Goal: Information Seeking & Learning: Learn about a topic

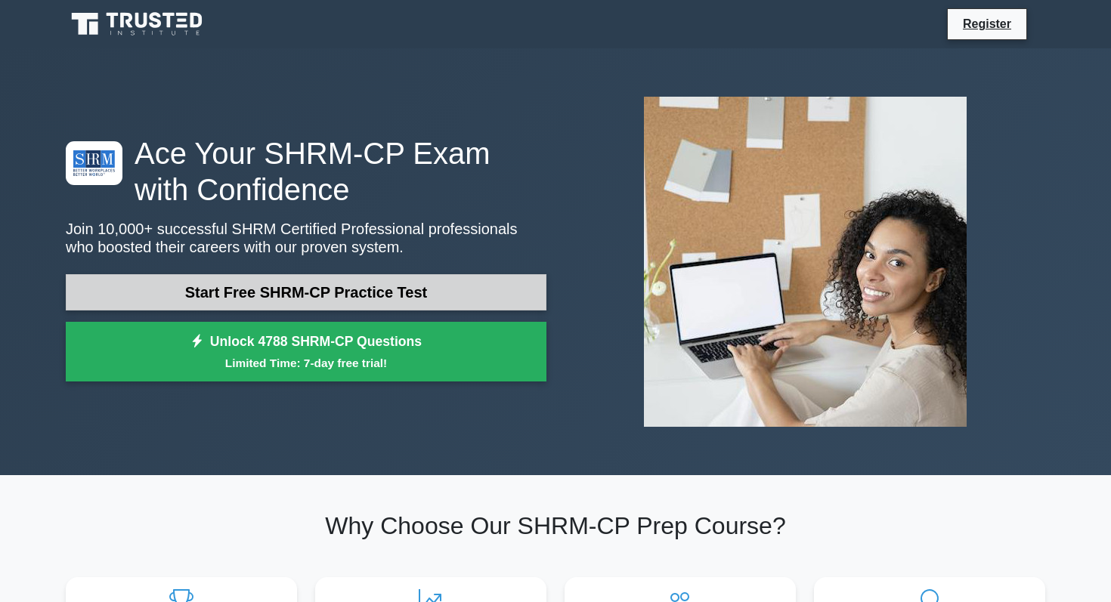
click at [181, 286] on link "Start Free SHRM-CP Practice Test" at bounding box center [306, 292] width 480 height 36
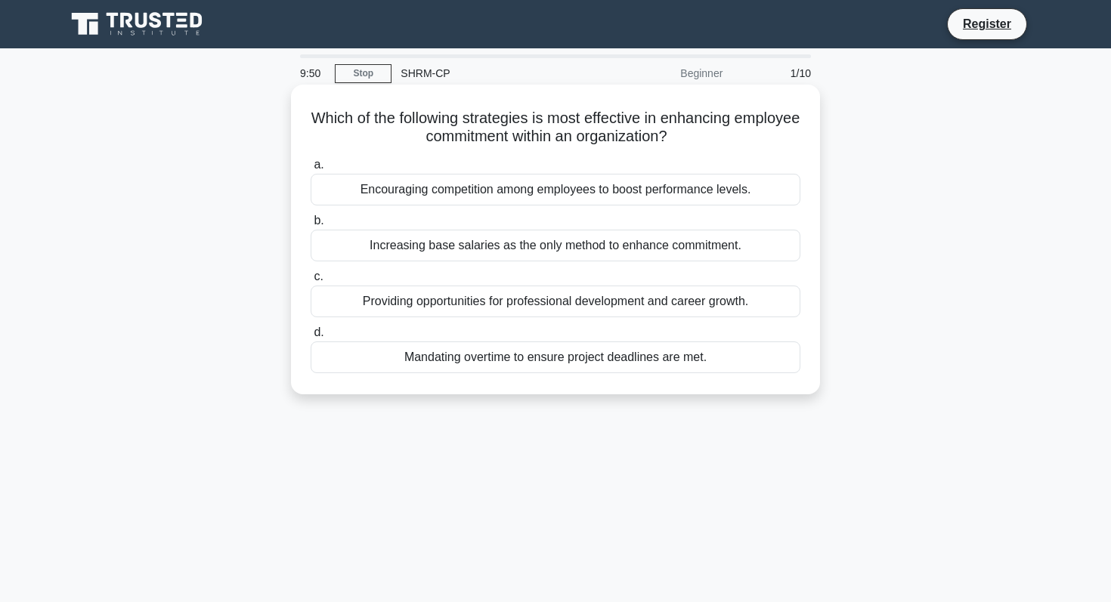
click at [428, 303] on div "Providing opportunities for professional development and career growth." at bounding box center [555, 302] width 490 height 32
click at [310, 282] on input "c. Providing opportunities for professional development and career growth." at bounding box center [310, 277] width 0 height 10
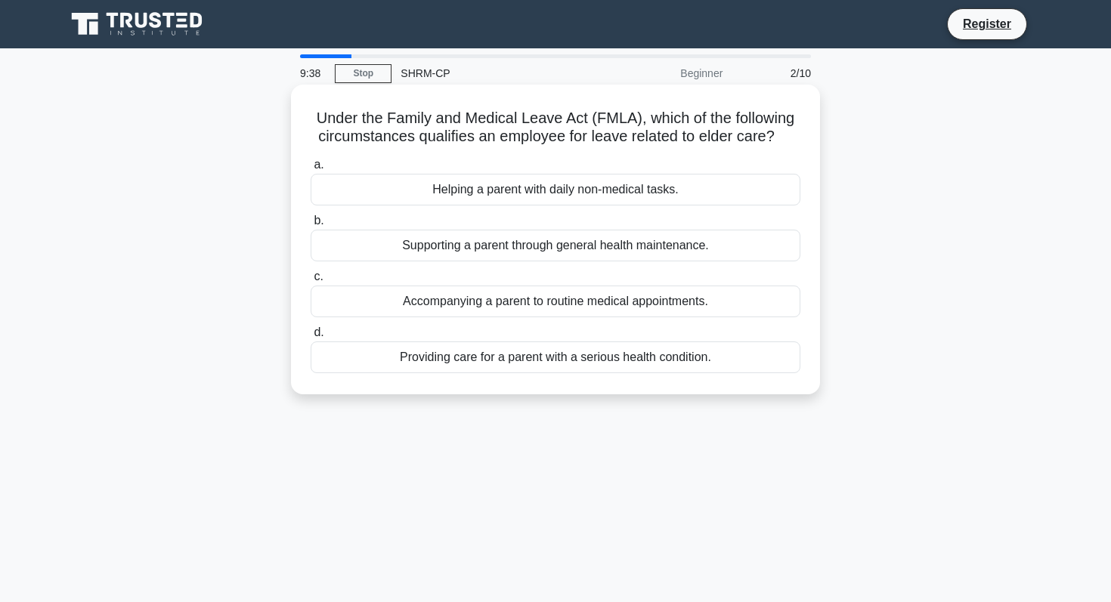
click at [423, 357] on div "Providing care for a parent with a serious health condition." at bounding box center [555, 357] width 490 height 32
click at [310, 338] on input "d. Providing care for a parent with a serious health condition." at bounding box center [310, 333] width 0 height 10
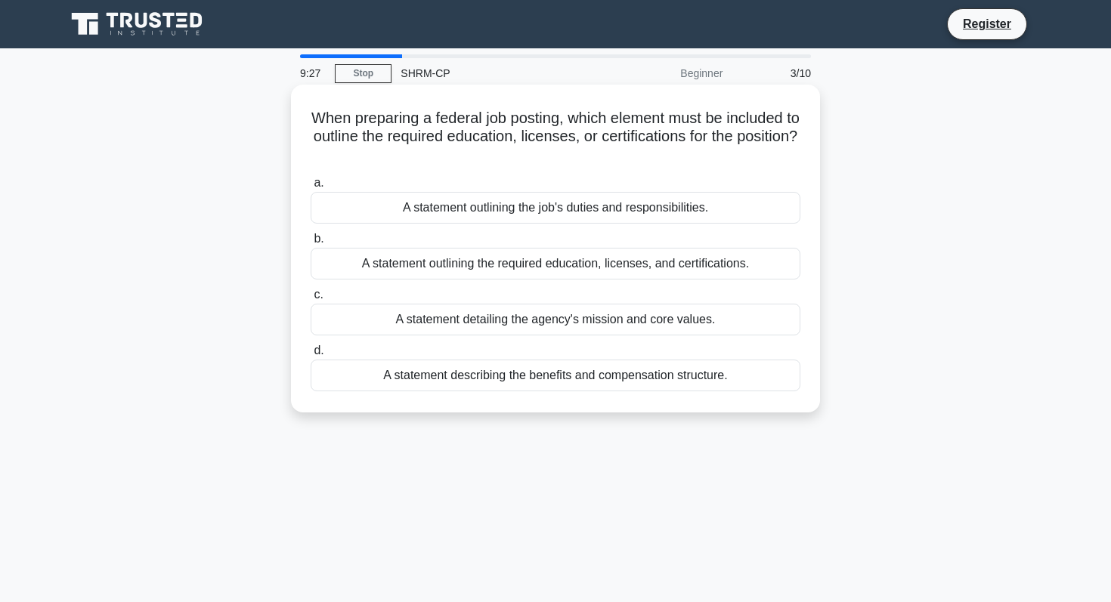
click at [432, 265] on div "A statement outlining the required education, licenses, and certifications." at bounding box center [555, 264] width 490 height 32
click at [310, 244] on input "b. A statement outlining the required education, licenses, and certifications." at bounding box center [310, 239] width 0 height 10
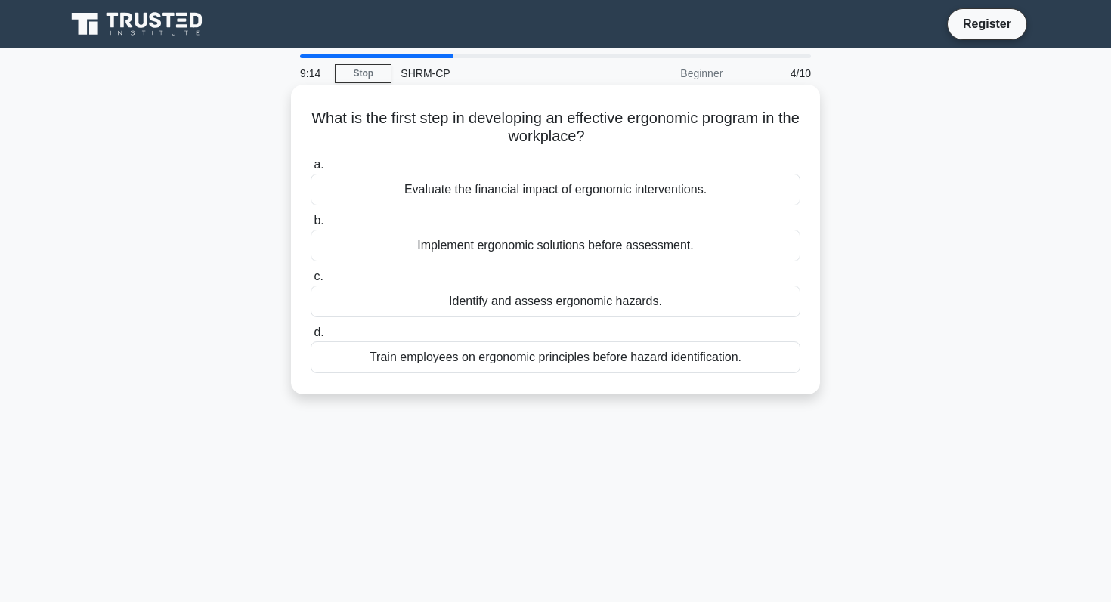
click at [425, 302] on div "Identify and assess ergonomic hazards." at bounding box center [555, 302] width 490 height 32
click at [310, 282] on input "c. Identify and assess ergonomic hazards." at bounding box center [310, 277] width 0 height 10
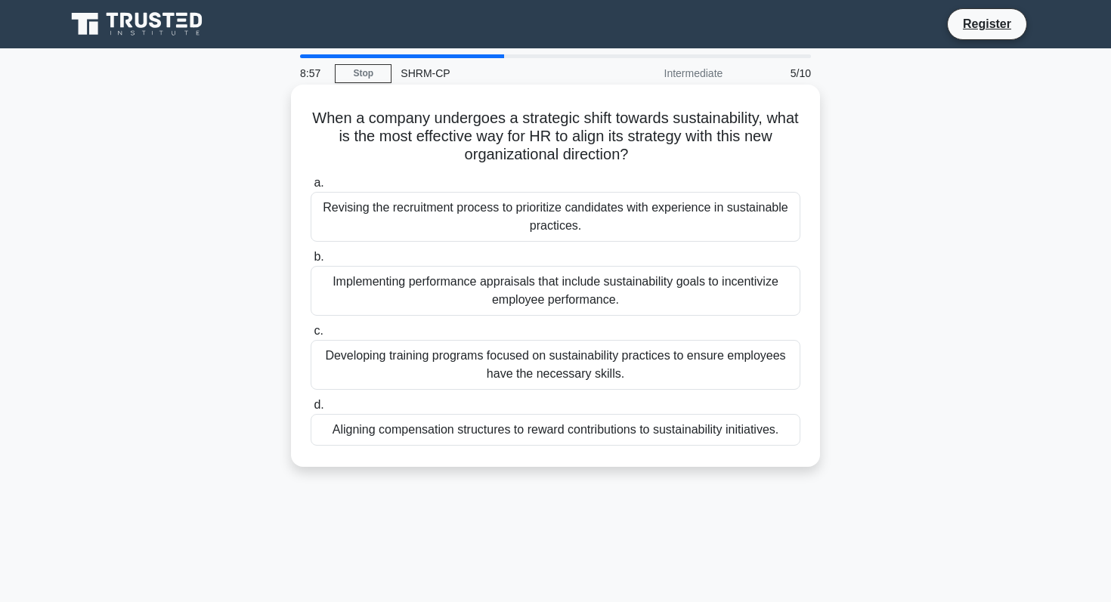
click at [409, 363] on div "Developing training programs focused on sustainability practices to ensure empl…" at bounding box center [555, 365] width 490 height 50
click at [310, 336] on input "c. Developing training programs focused on sustainability practices to ensure e…" at bounding box center [310, 331] width 0 height 10
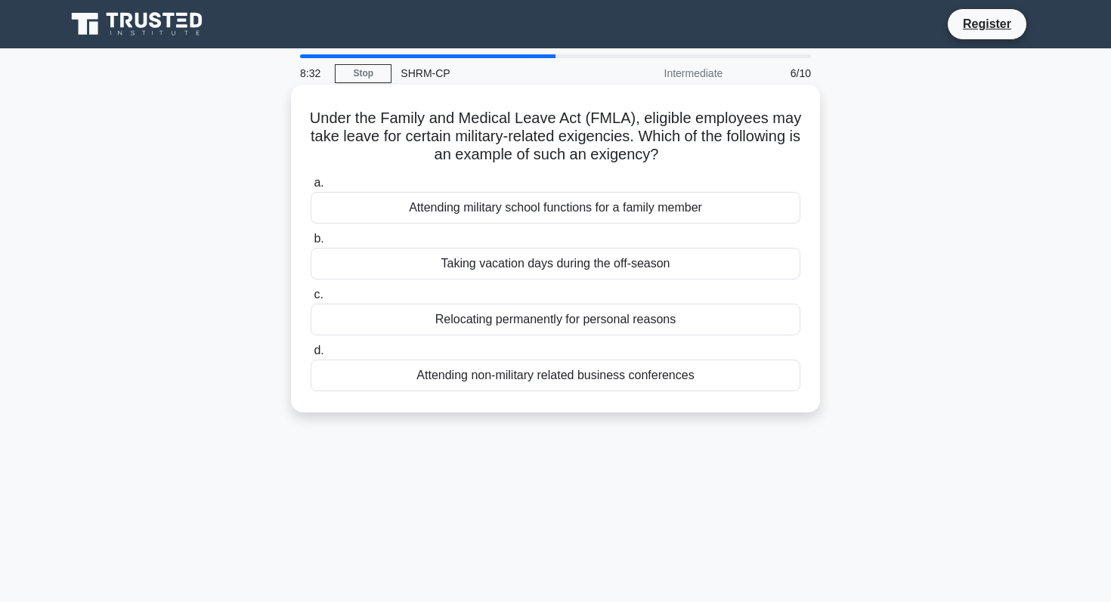
click at [461, 318] on div "Relocating permanently for personal reasons" at bounding box center [555, 320] width 490 height 32
click at [310, 300] on input "c. Relocating permanently for personal reasons" at bounding box center [310, 295] width 0 height 10
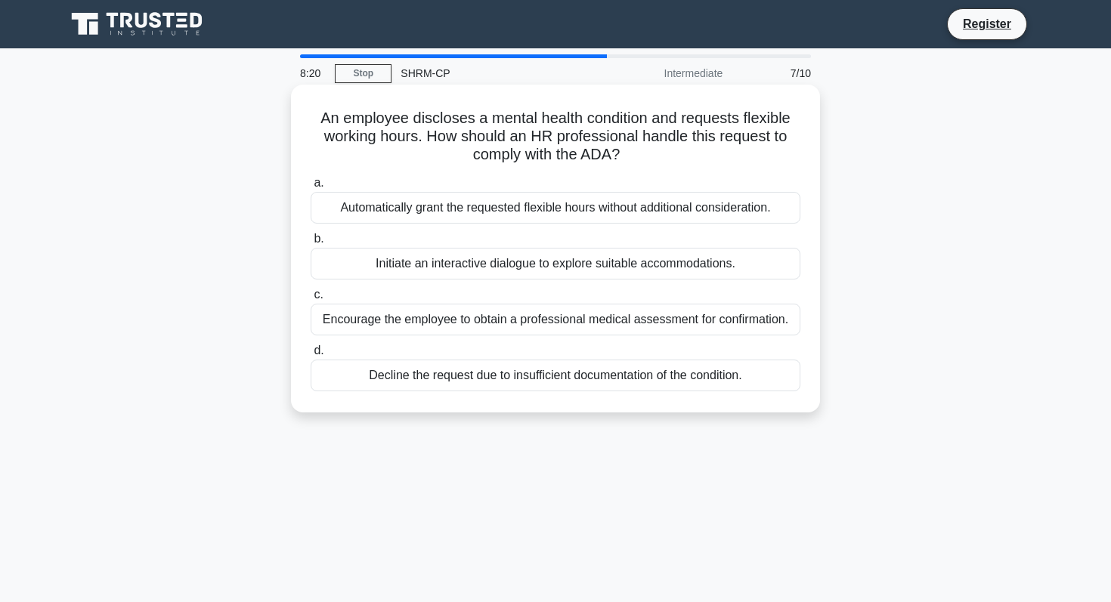
click at [572, 316] on div "Encourage the employee to obtain a professional medical assessment for confirma…" at bounding box center [555, 320] width 490 height 32
click at [310, 300] on input "c. Encourage the employee to obtain a professional medical assessment for confi…" at bounding box center [310, 295] width 0 height 10
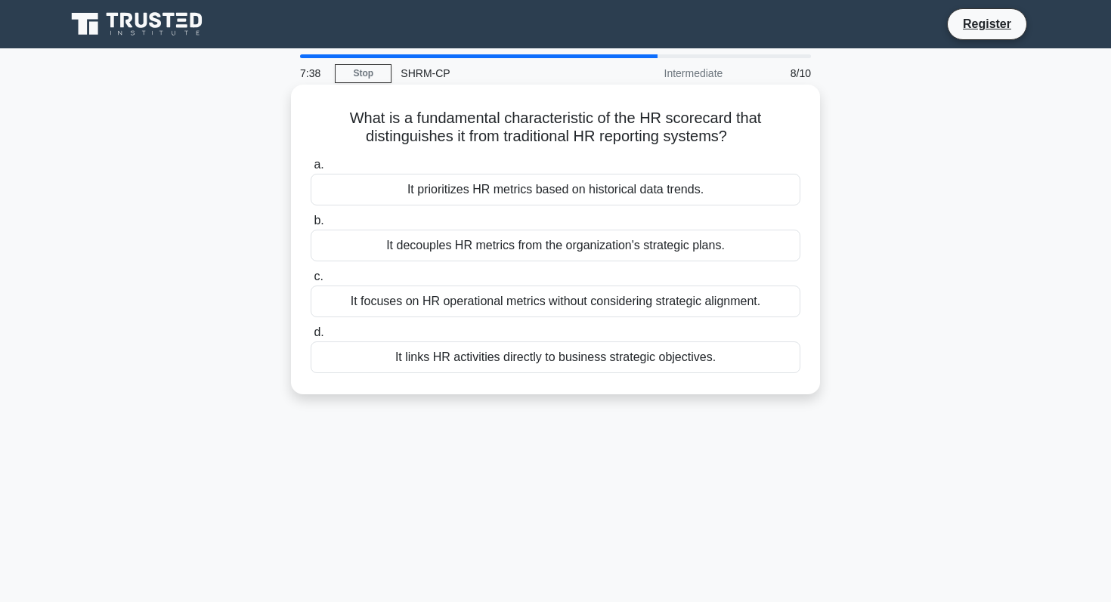
click at [558, 196] on div "It prioritizes HR metrics based on historical data trends." at bounding box center [555, 190] width 490 height 32
click at [310, 170] on input "a. It prioritizes HR metrics based on historical data trends." at bounding box center [310, 165] width 0 height 10
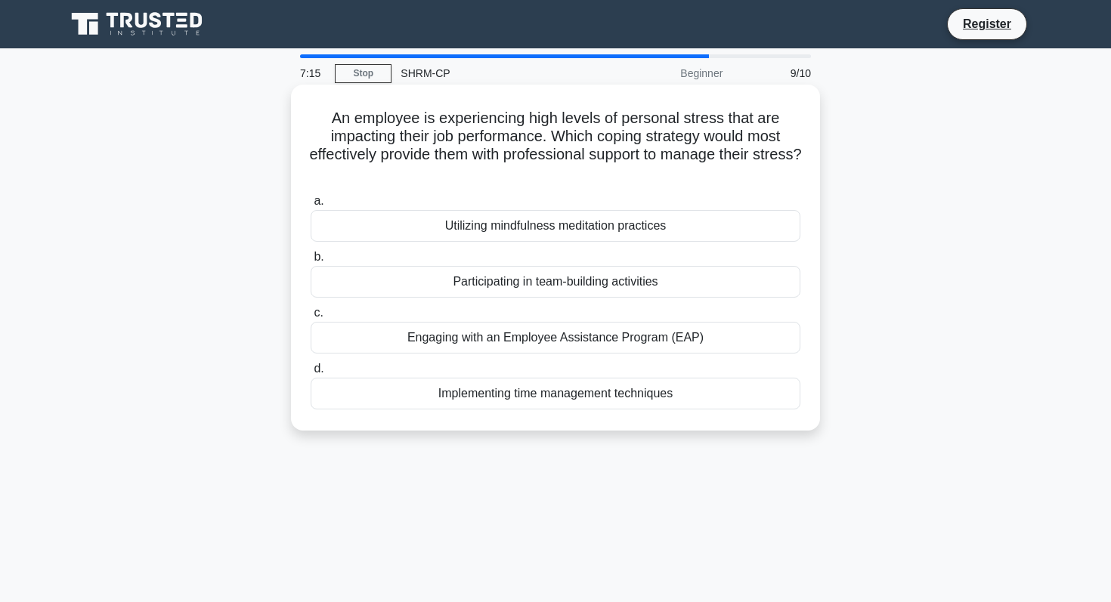
click at [540, 340] on div "Engaging with an Employee Assistance Program (EAP)" at bounding box center [555, 338] width 490 height 32
click at [310, 318] on input "c. Engaging with an Employee Assistance Program (EAP)" at bounding box center [310, 313] width 0 height 10
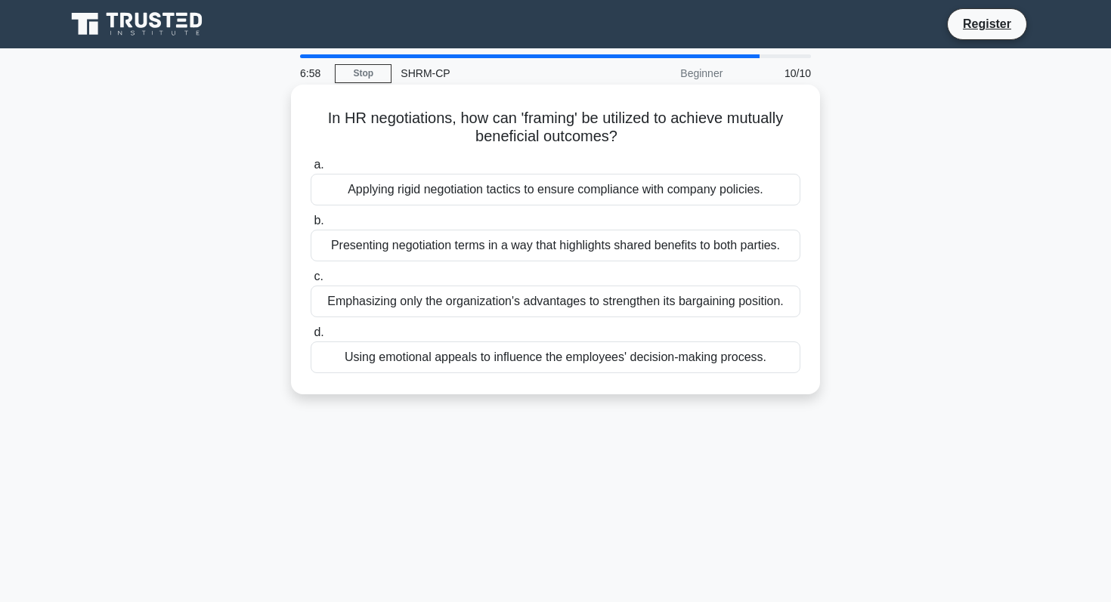
click at [533, 249] on div "Presenting negotiation terms in a way that highlights shared benefits to both p…" at bounding box center [555, 246] width 490 height 32
click at [310, 226] on input "b. Presenting negotiation terms in a way that highlights shared benefits to bot…" at bounding box center [310, 221] width 0 height 10
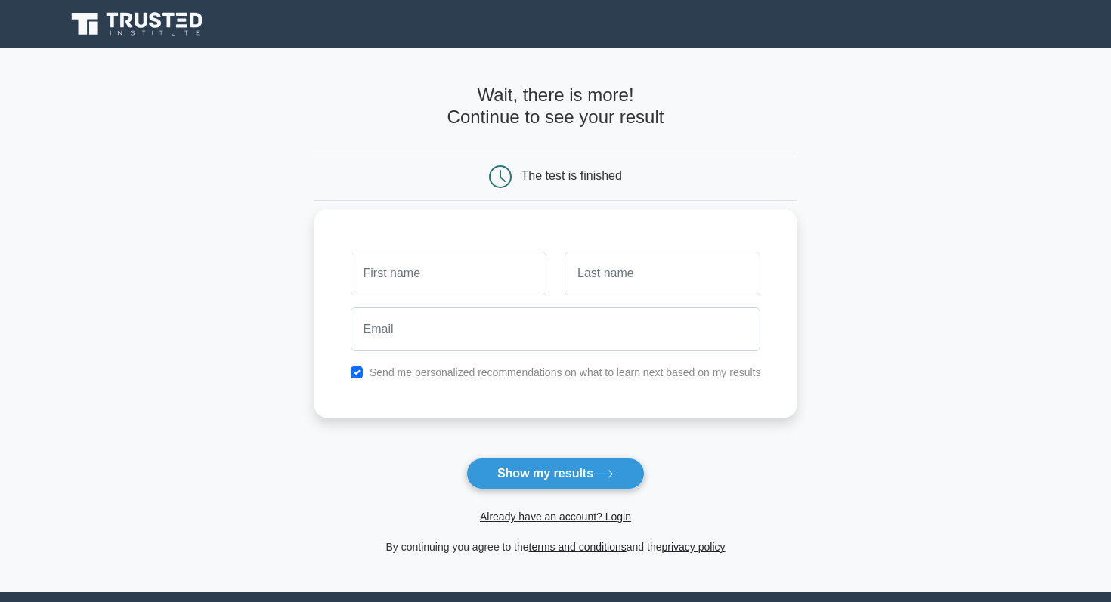
click at [472, 378] on label "Send me personalized recommendations on what to learn next based on my results" at bounding box center [564, 372] width 391 height 12
click at [356, 371] on input "checkbox" at bounding box center [357, 372] width 12 height 12
checkbox input "false"
click at [486, 267] on input "text" at bounding box center [449, 274] width 196 height 44
type input "[PERSON_NAME]"
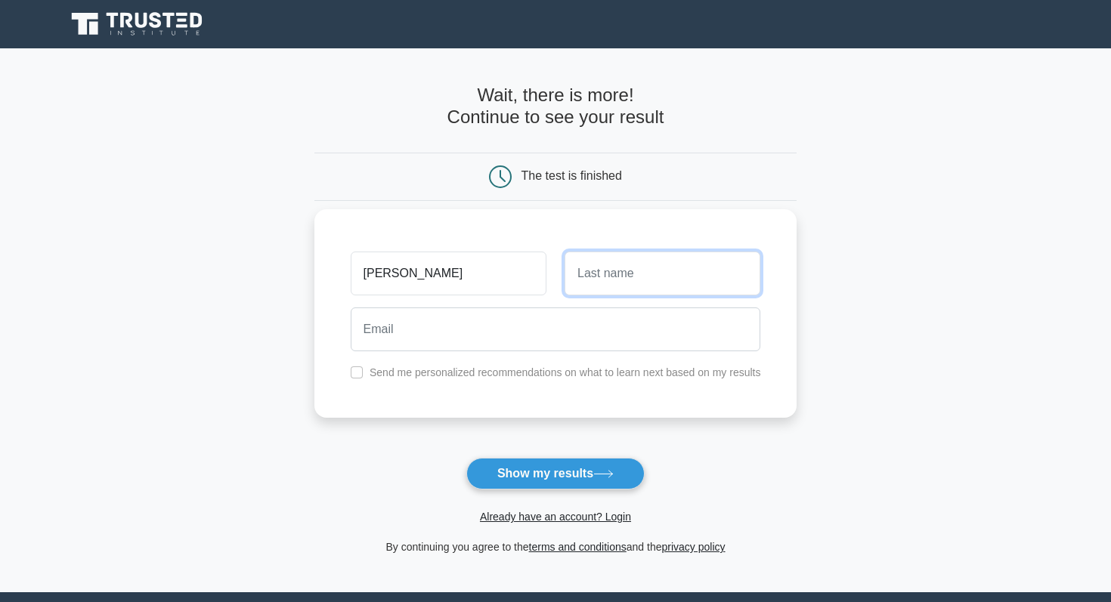
click at [593, 294] on input "text" at bounding box center [662, 274] width 196 height 44
type input "Filippini"
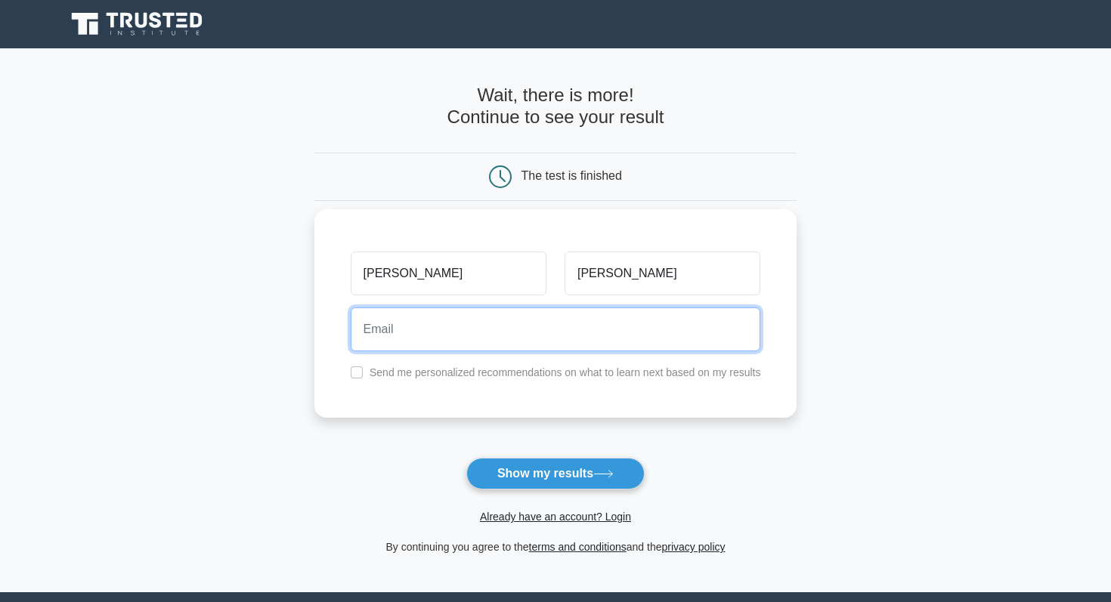
click at [623, 329] on input "email" at bounding box center [556, 329] width 410 height 44
type input "lfgodlover33@yahoo.com"
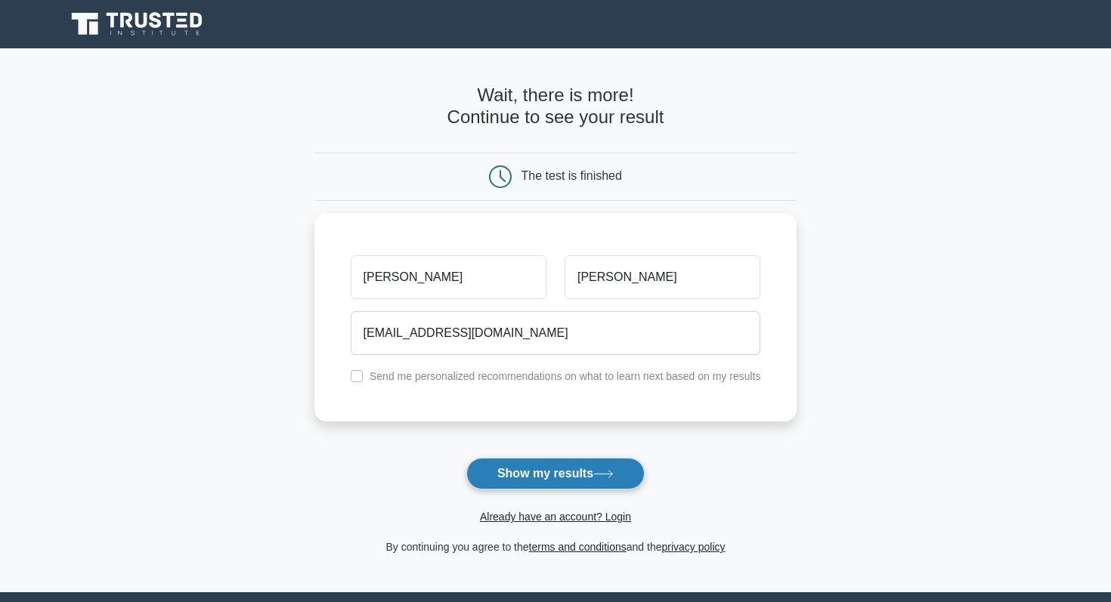
click at [543, 470] on button "Show my results" at bounding box center [555, 474] width 178 height 32
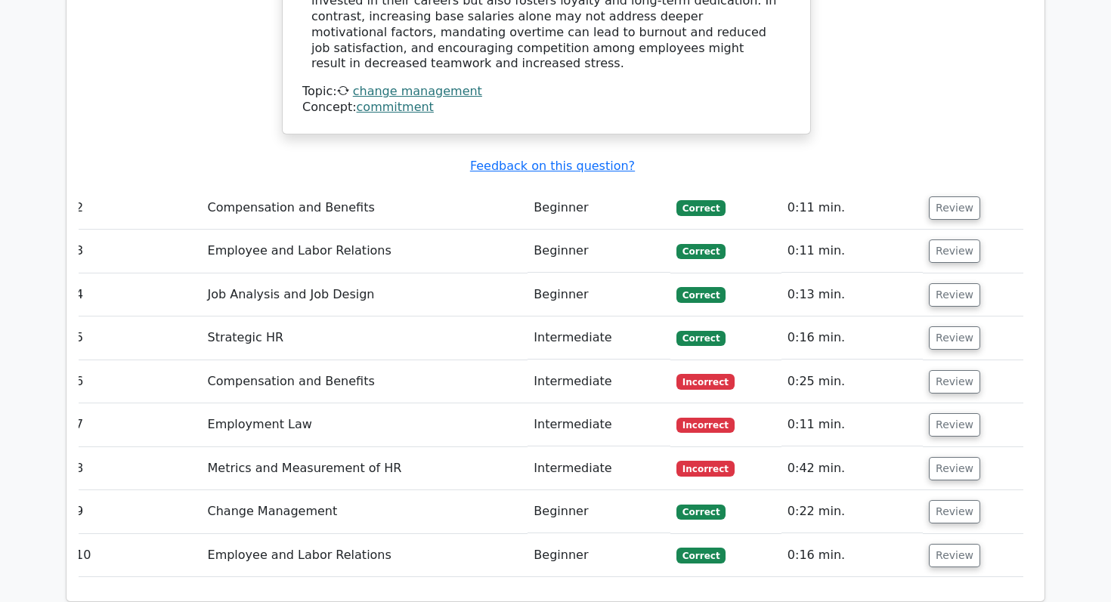
scroll to position [1858, 0]
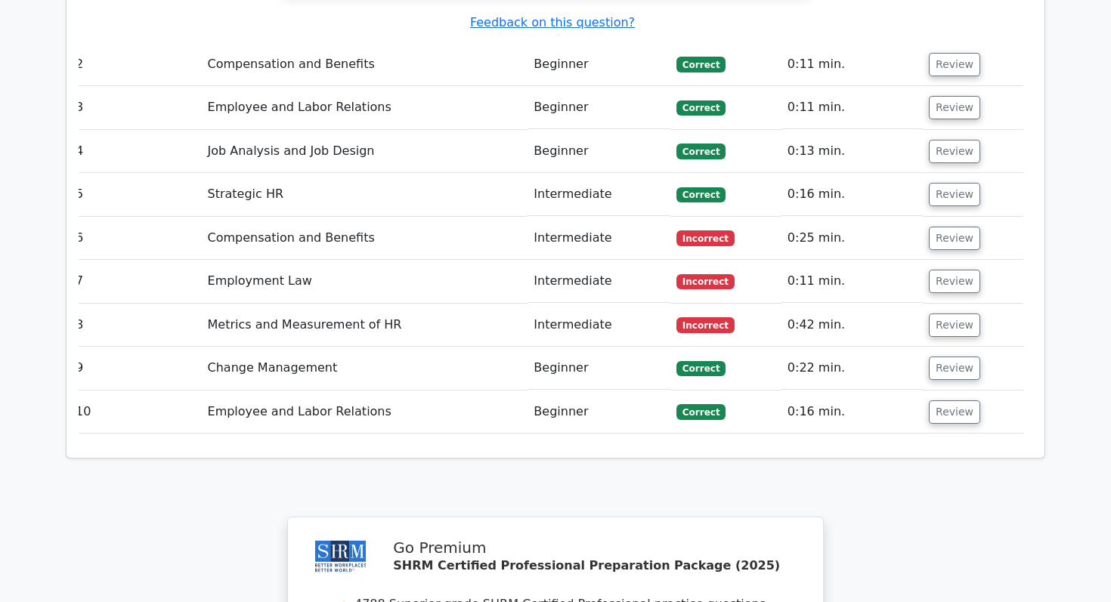
click at [344, 217] on td "Compensation and Benefits" at bounding box center [365, 238] width 326 height 43
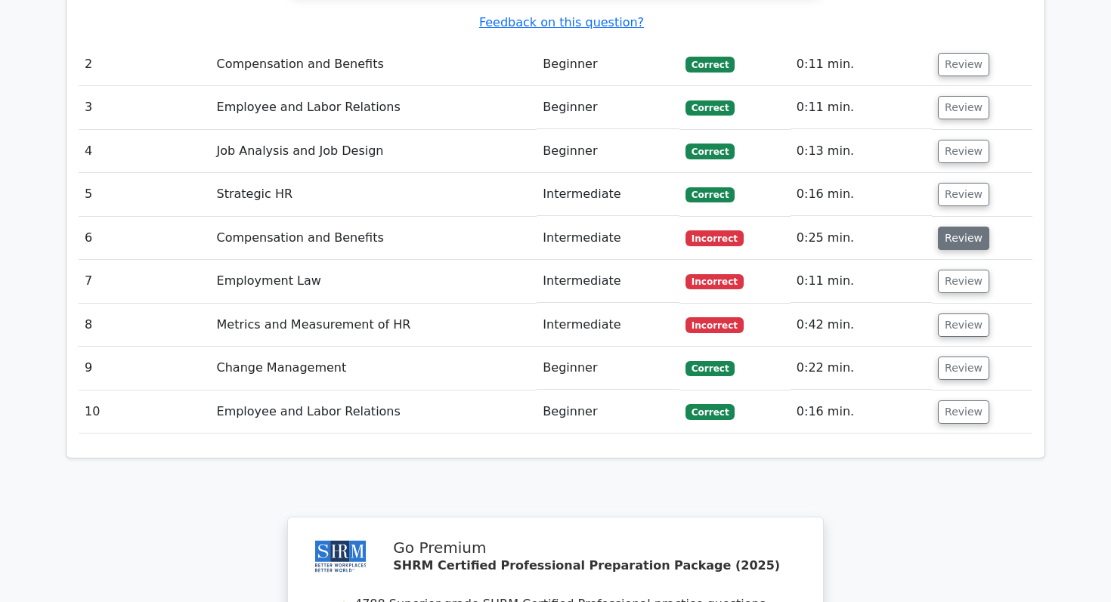
click at [944, 227] on button "Review" at bounding box center [963, 238] width 51 height 23
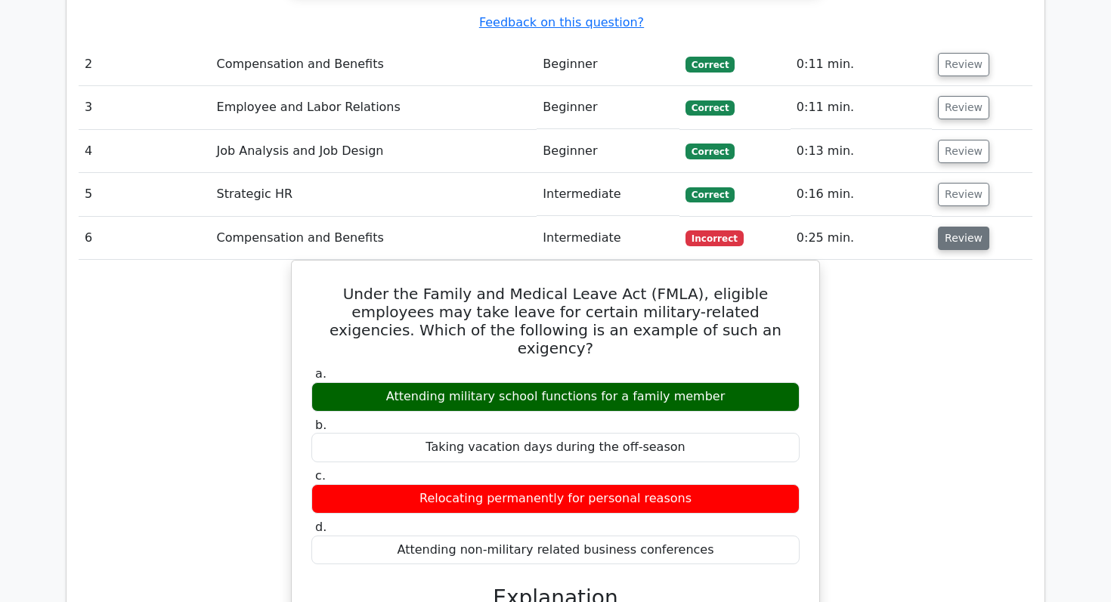
click at [944, 227] on button "Review" at bounding box center [963, 238] width 51 height 23
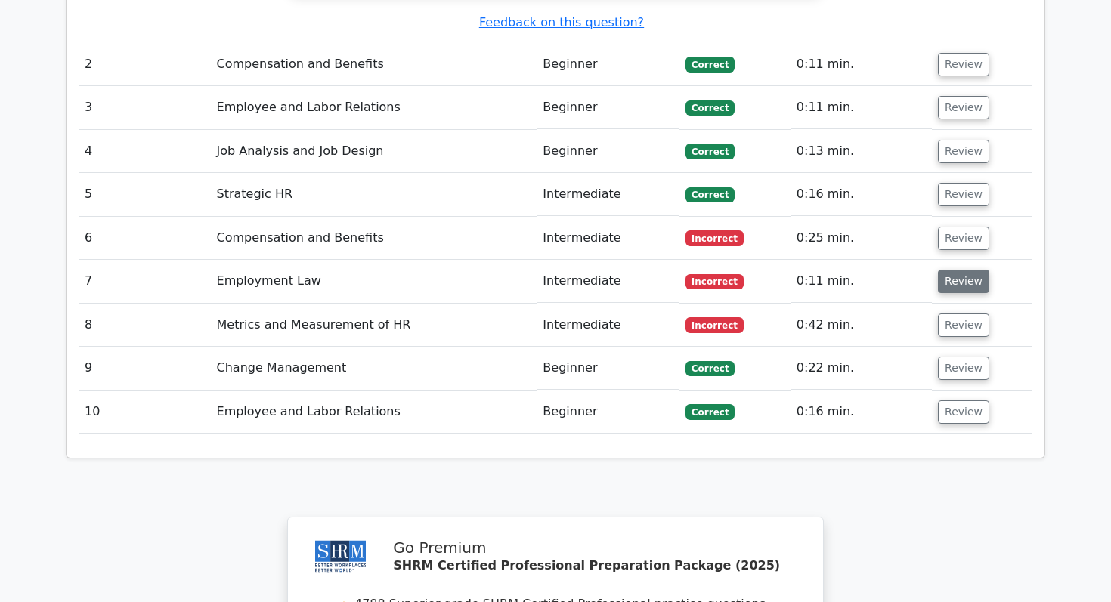
click at [962, 270] on button "Review" at bounding box center [963, 281] width 51 height 23
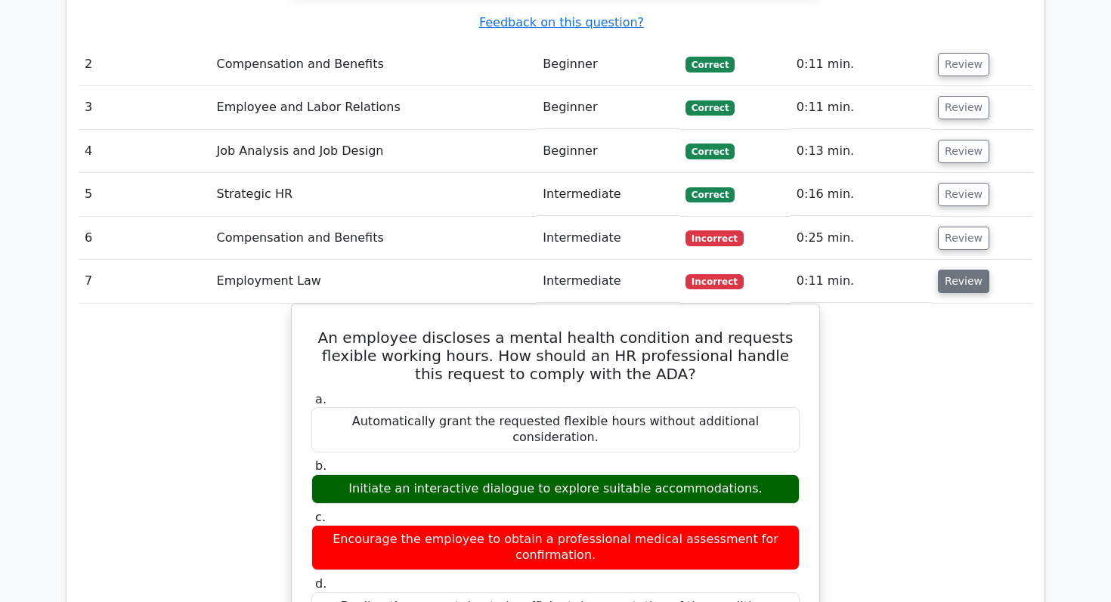
click at [960, 270] on button "Review" at bounding box center [963, 281] width 51 height 23
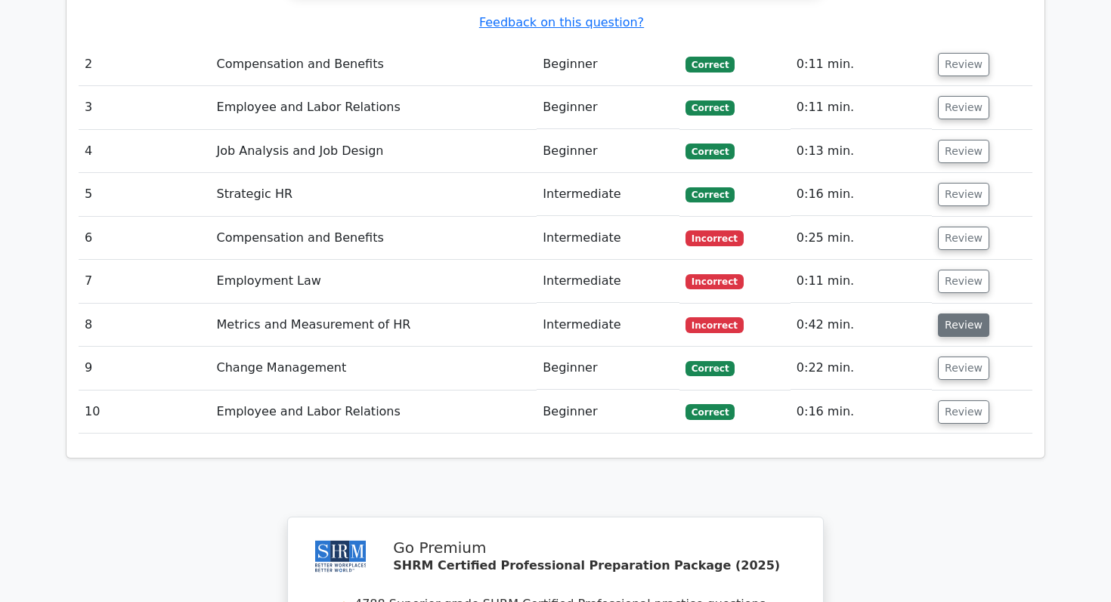
click at [956, 314] on button "Review" at bounding box center [963, 325] width 51 height 23
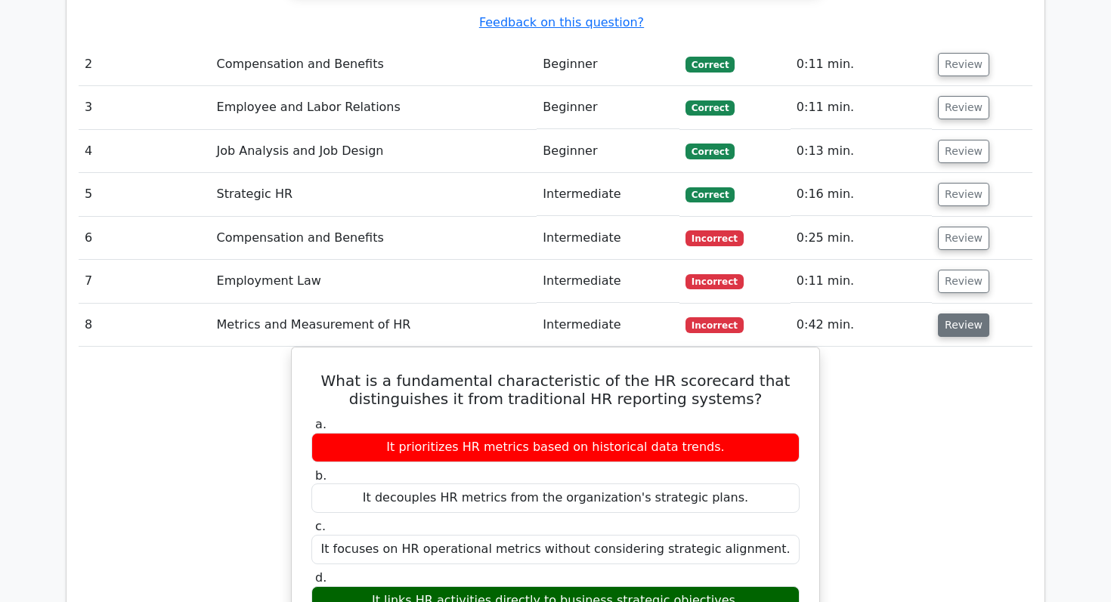
click at [954, 314] on button "Review" at bounding box center [963, 325] width 51 height 23
